Goal: Find specific page/section: Find specific page/section

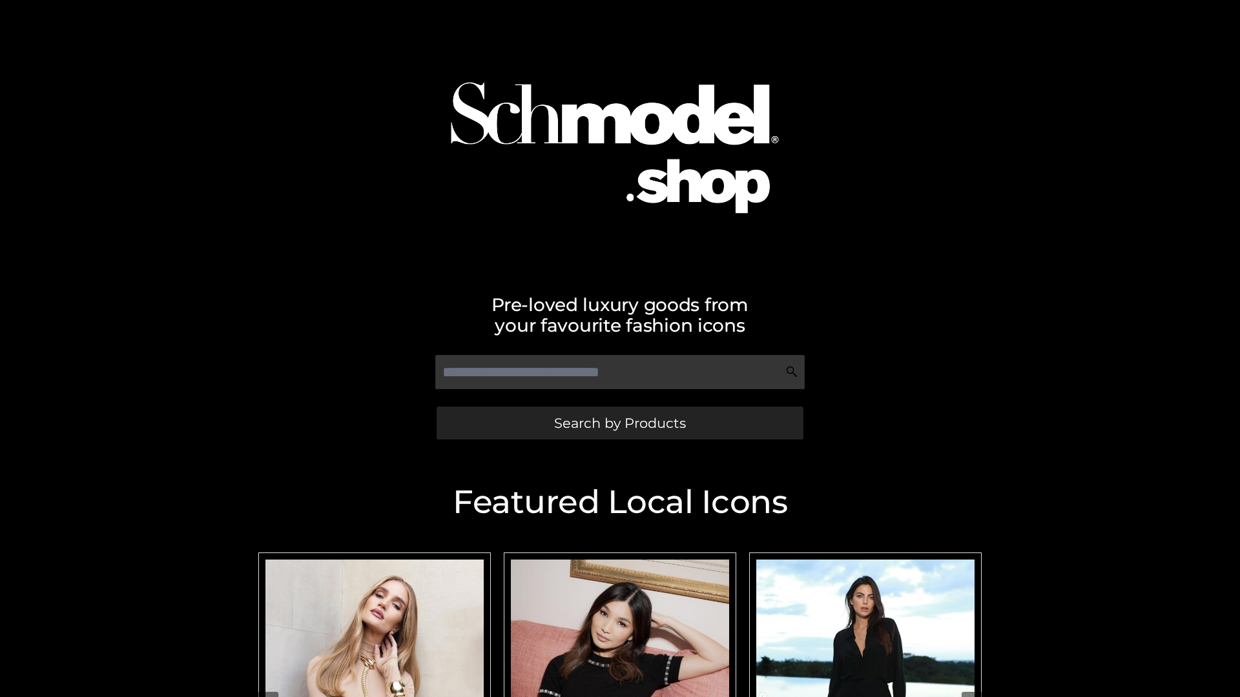
click at [619, 423] on span "Search by Products" at bounding box center [620, 423] width 132 height 14
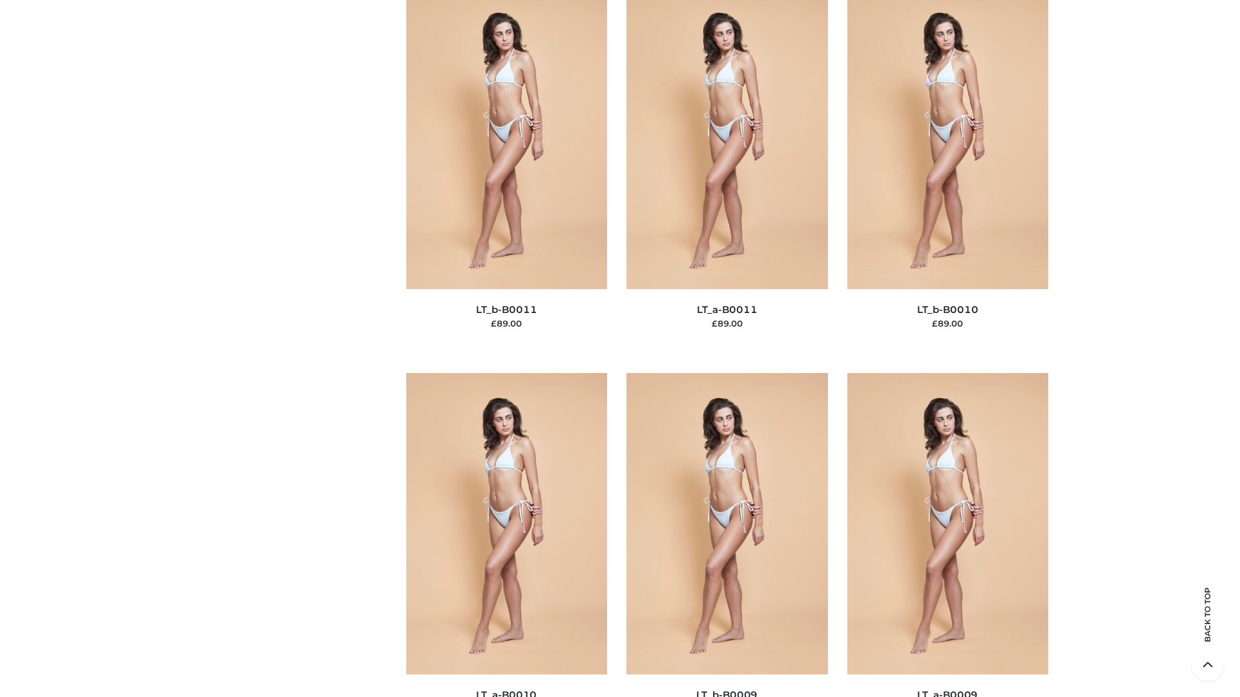
scroll to position [5798, 0]
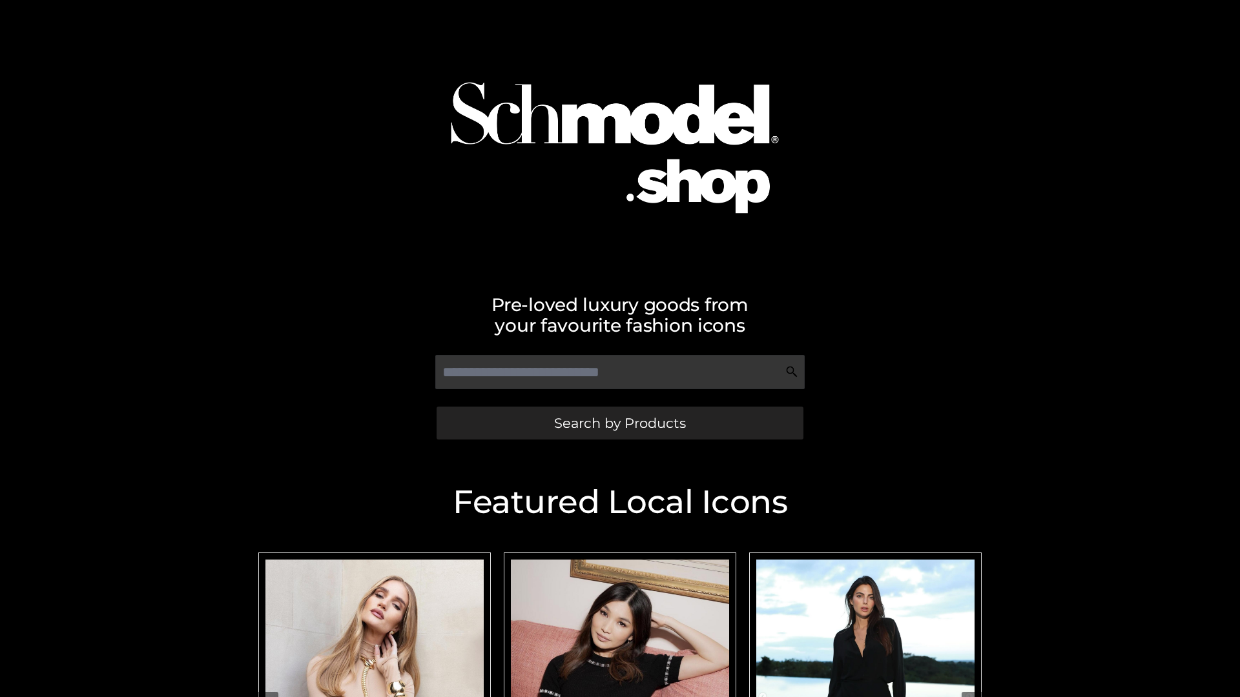
click at [619, 423] on span "Search by Products" at bounding box center [620, 423] width 132 height 14
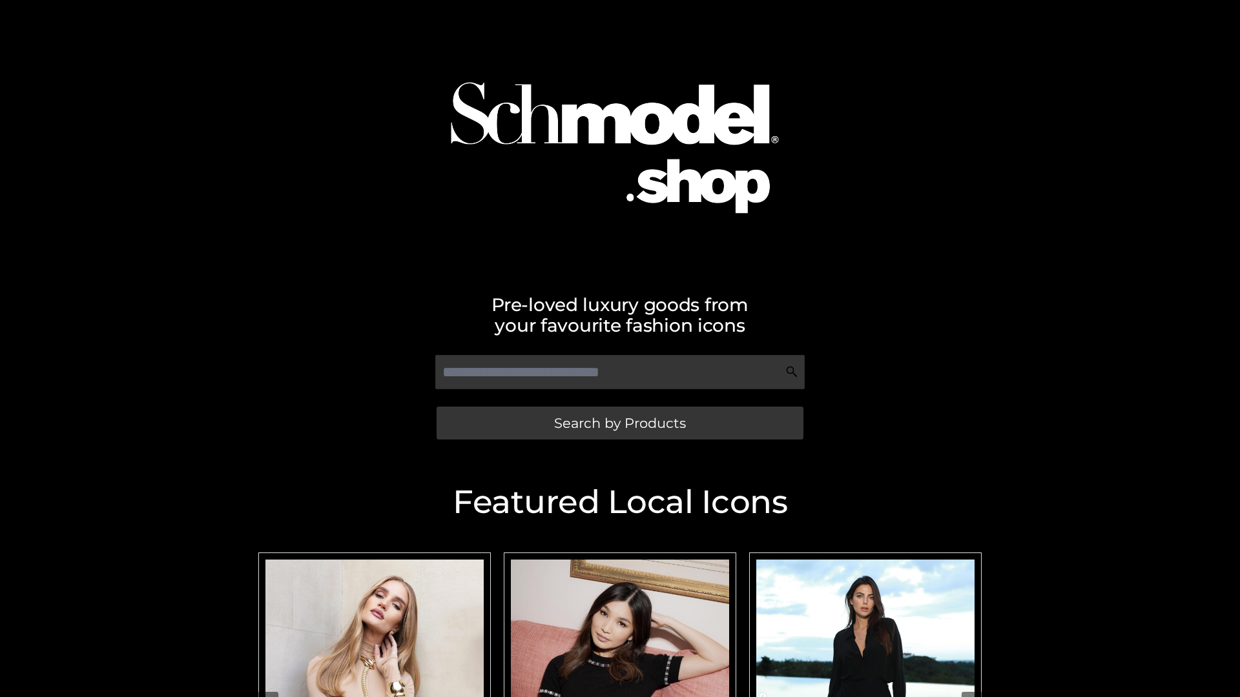
click at [619, 423] on span "Search by Products" at bounding box center [620, 423] width 132 height 14
